Goal: Task Accomplishment & Management: Manage account settings

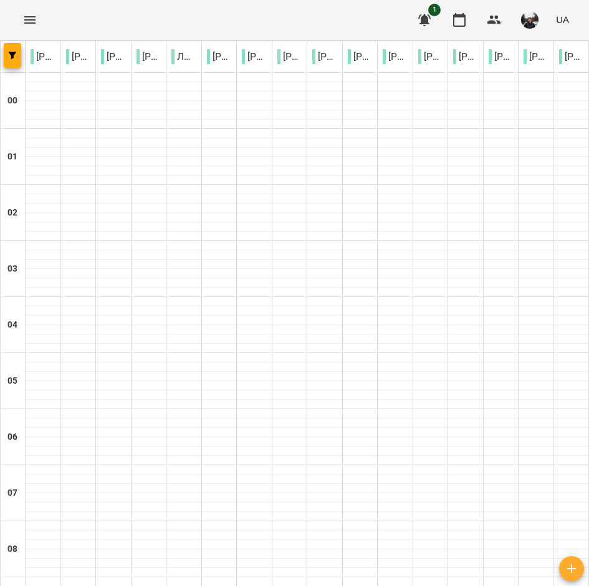
scroll to position [748, 0]
type input "**********"
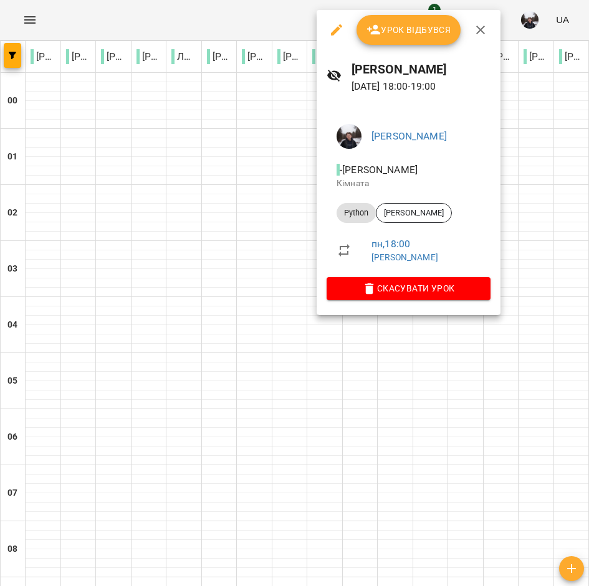
click at [409, 53] on div "[PERSON_NAME] [DATE] 18:00 - 19:00" at bounding box center [409, 77] width 184 height 54
click at [416, 44] on button "Урок відбувся" at bounding box center [408, 30] width 105 height 30
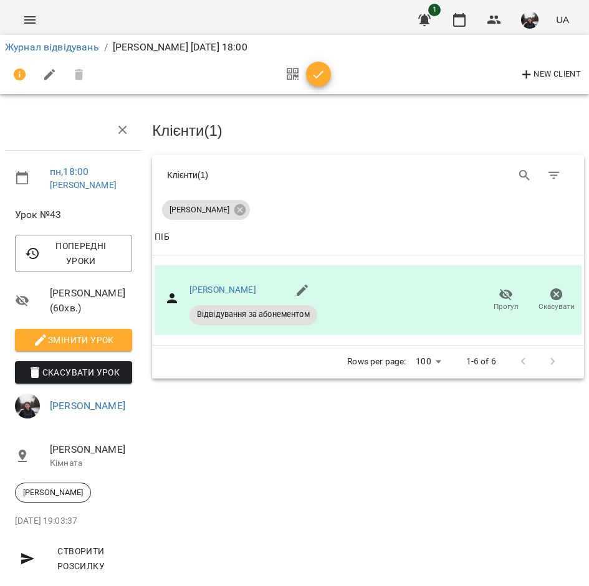
click at [323, 80] on icon "button" at bounding box center [318, 74] width 15 height 15
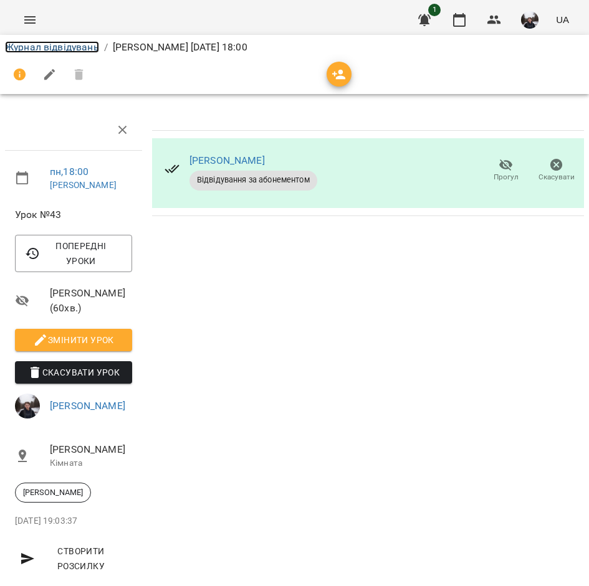
click at [50, 44] on link "Журнал відвідувань" at bounding box center [52, 47] width 94 height 12
